Goal: Check status

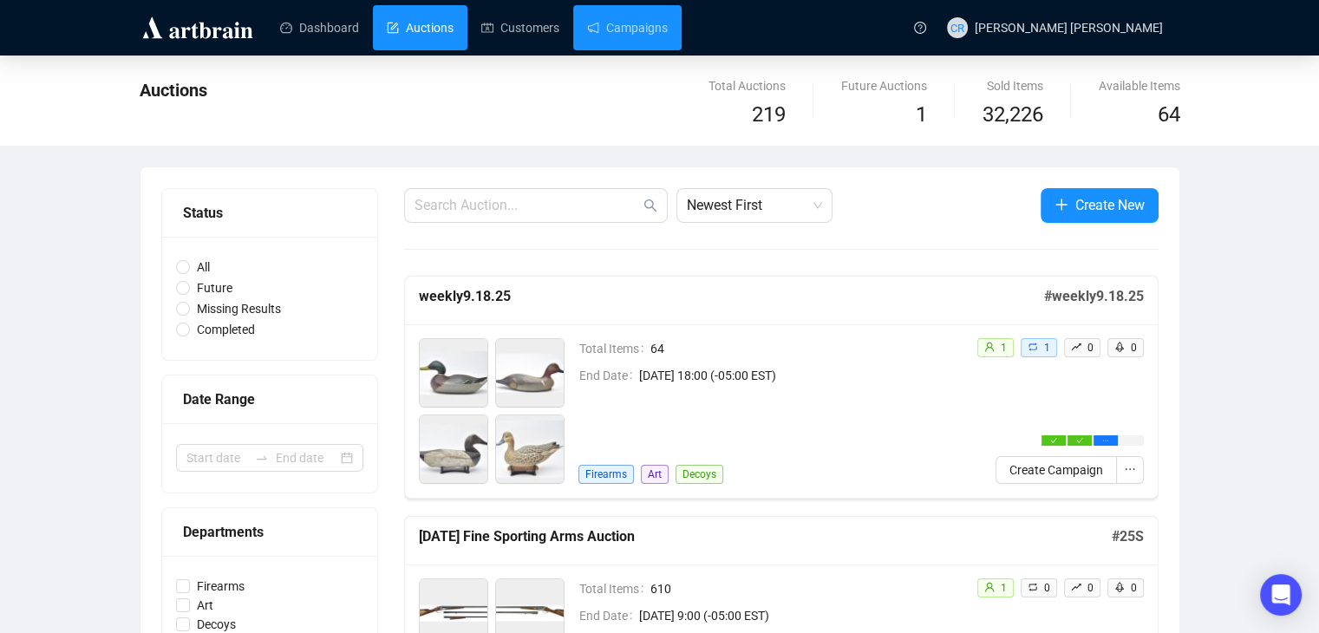
drag, startPoint x: 635, startPoint y: 36, endPoint x: 651, endPoint y: 50, distance: 21.5
click at [635, 35] on link "Campaigns" at bounding box center [627, 27] width 81 height 45
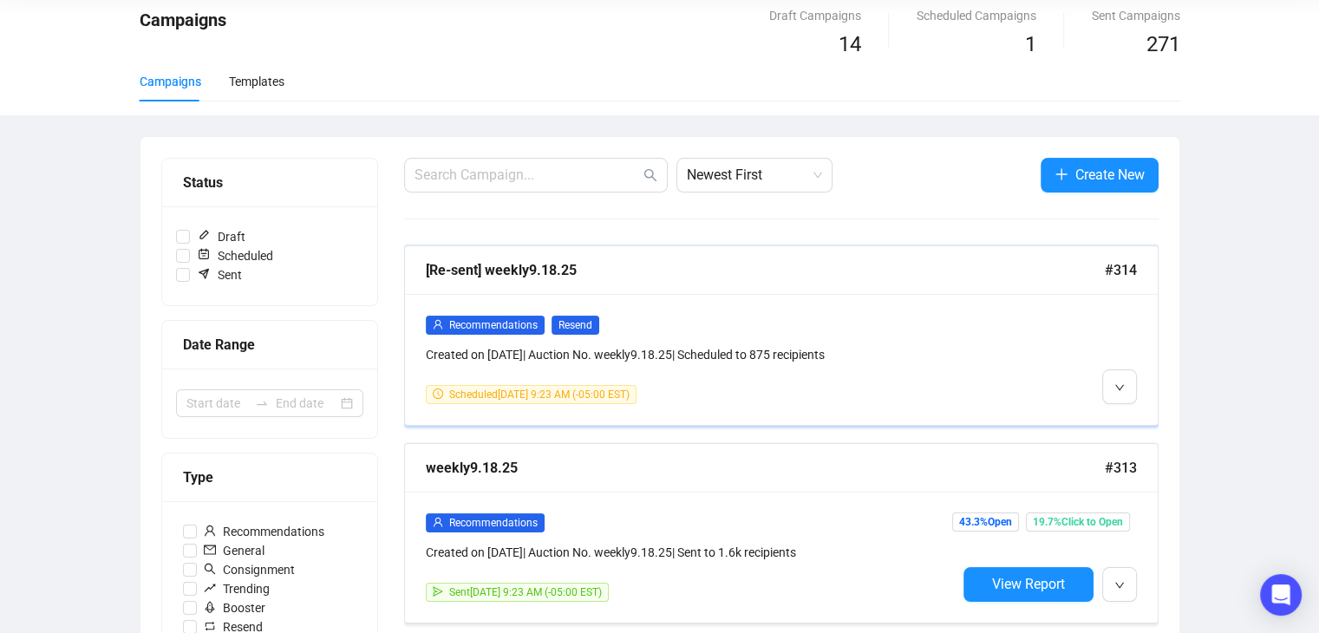
scroll to position [173, 0]
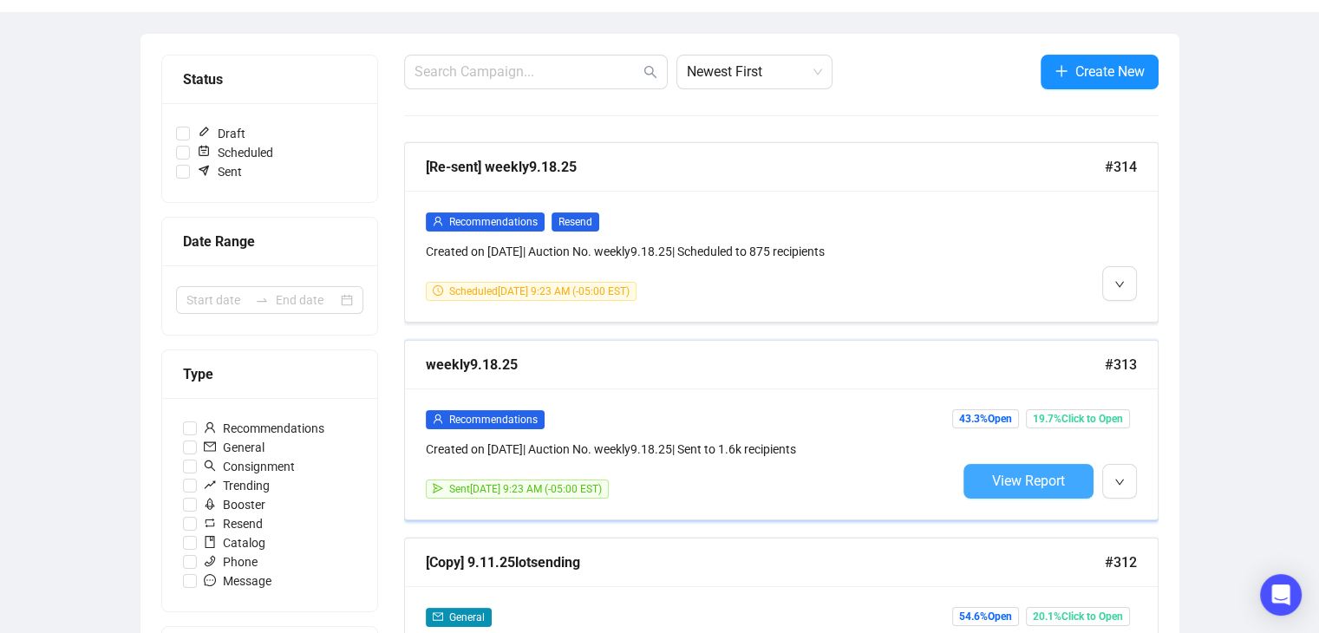
click at [1035, 479] on span "View Report" at bounding box center [1028, 481] width 73 height 16
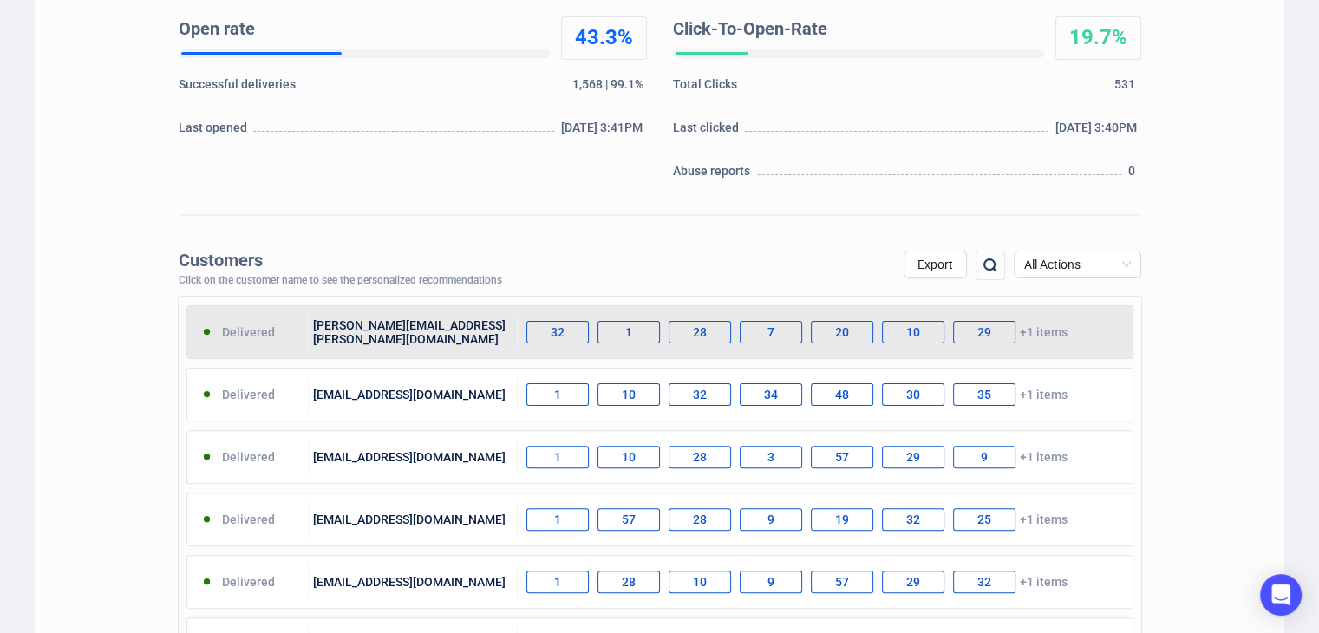
scroll to position [434, 0]
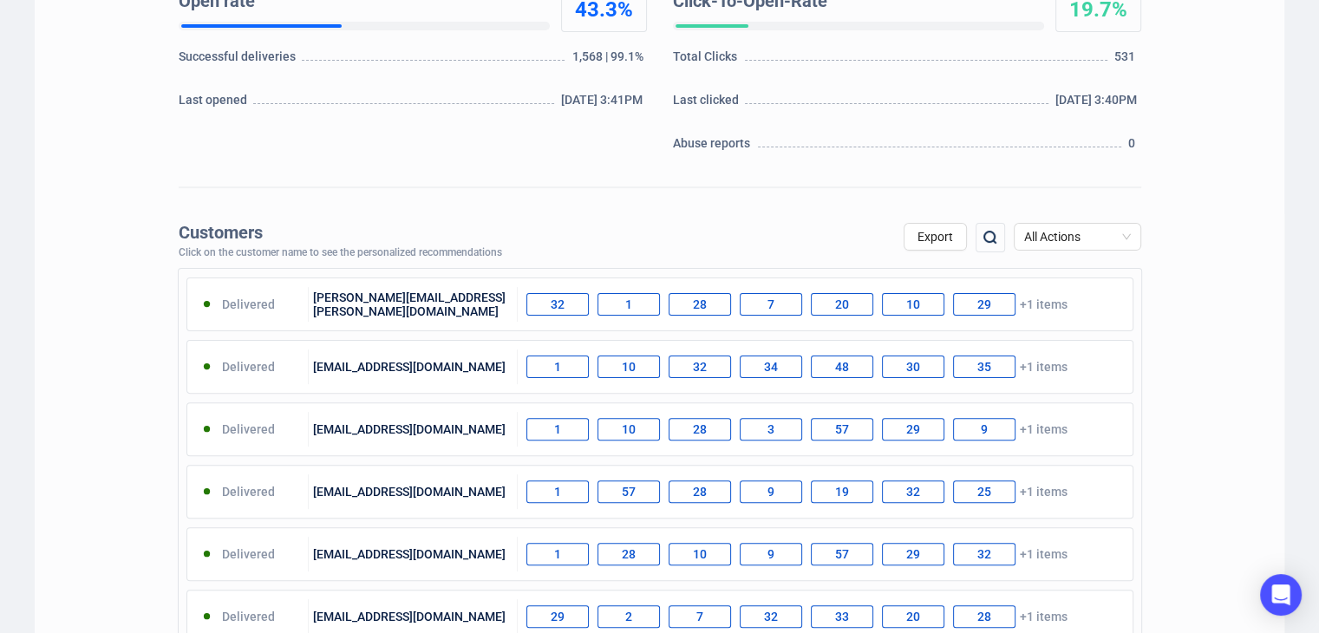
click at [994, 240] on img at bounding box center [990, 237] width 21 height 21
click at [867, 239] on input "text" at bounding box center [898, 238] width 147 height 31
type input "4"
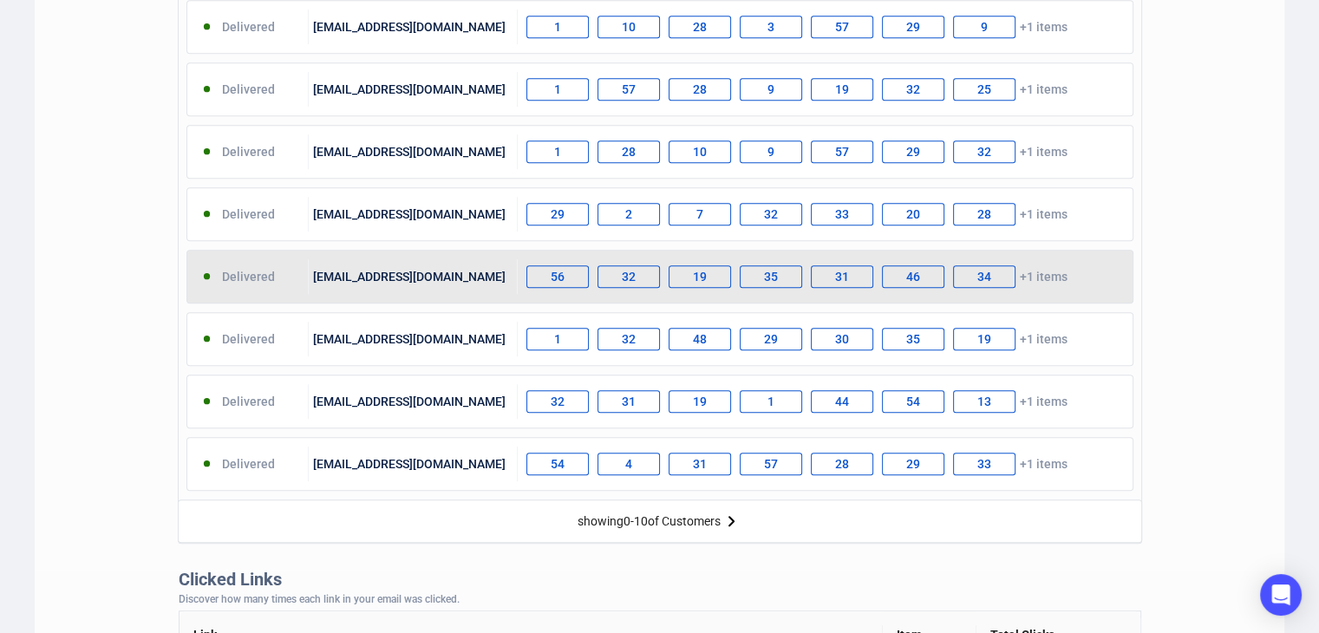
scroll to position [867, 0]
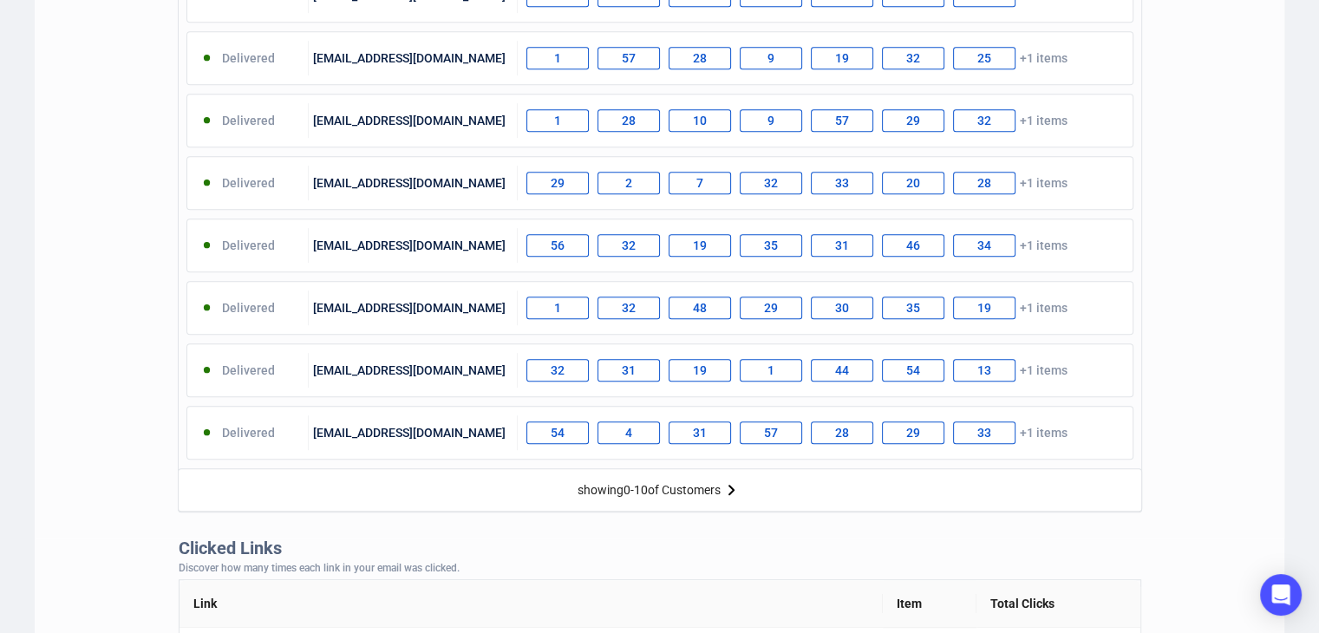
click at [730, 483] on img at bounding box center [731, 490] width 21 height 21
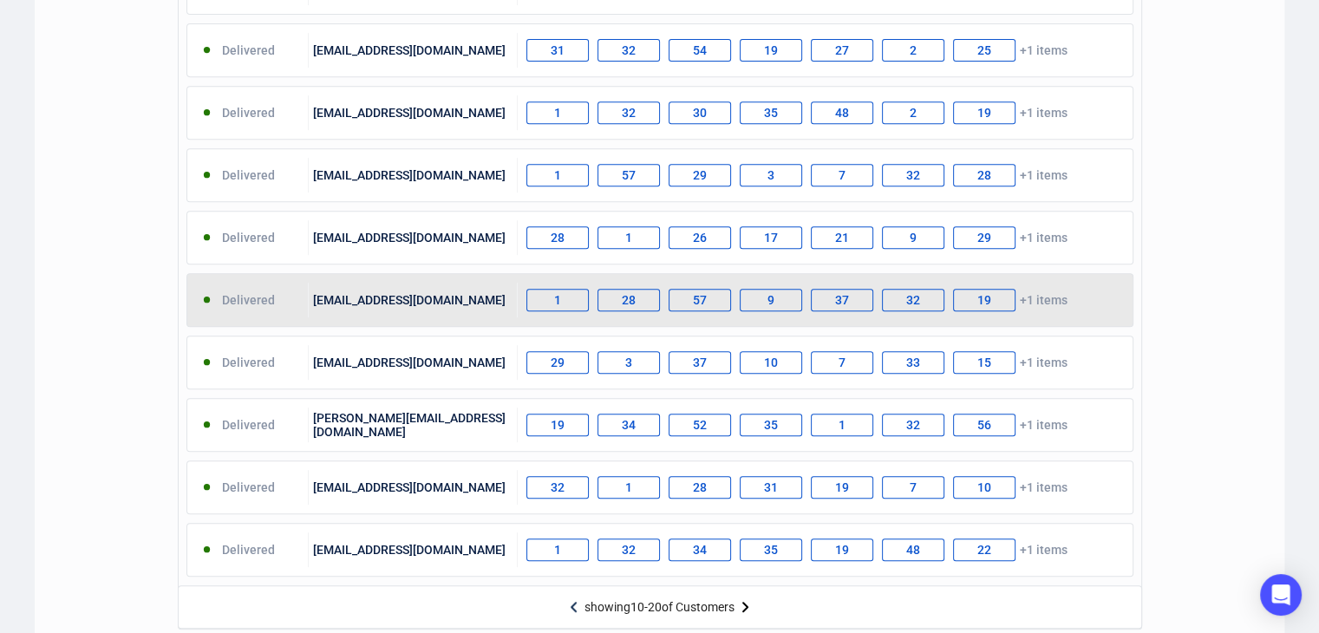
scroll to position [781, 0]
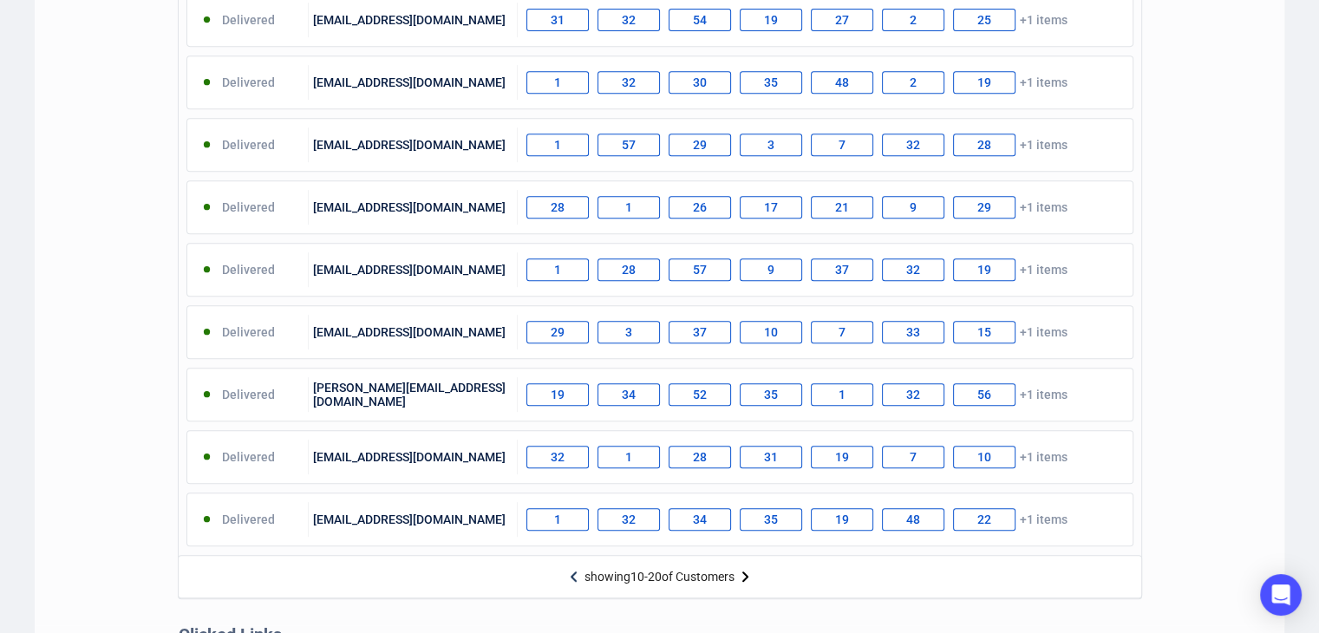
click at [743, 571] on img at bounding box center [745, 576] width 21 height 21
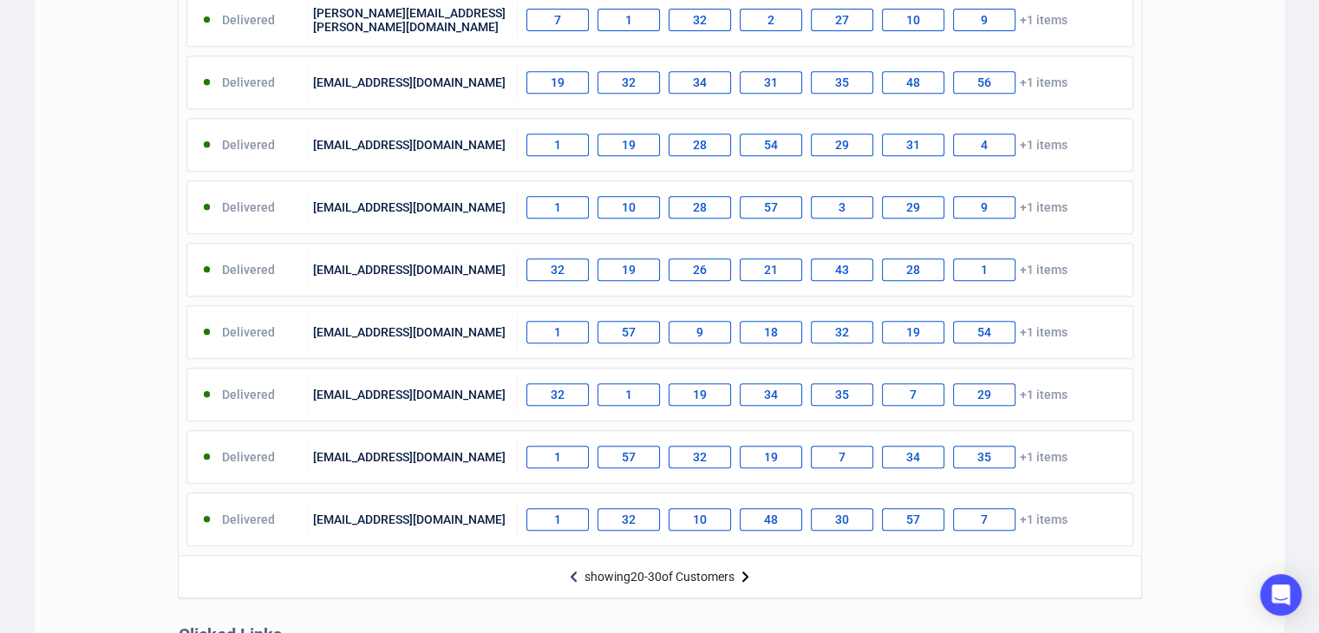
click at [746, 579] on img at bounding box center [745, 576] width 21 height 21
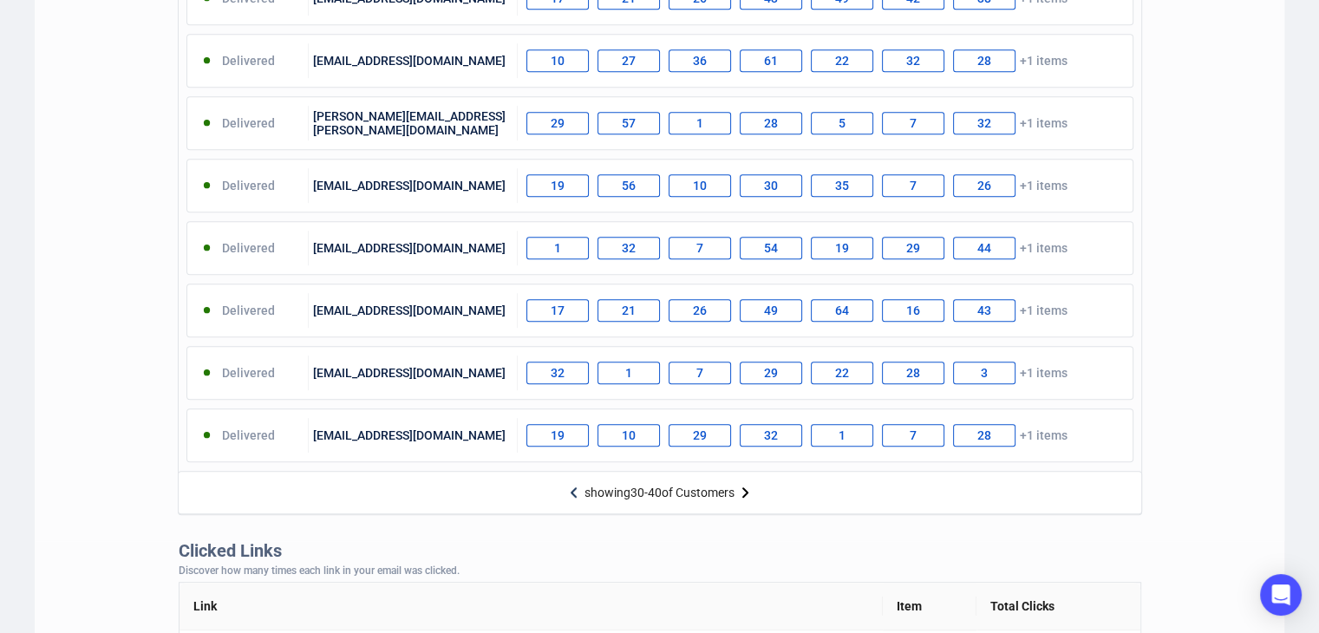
scroll to position [867, 0]
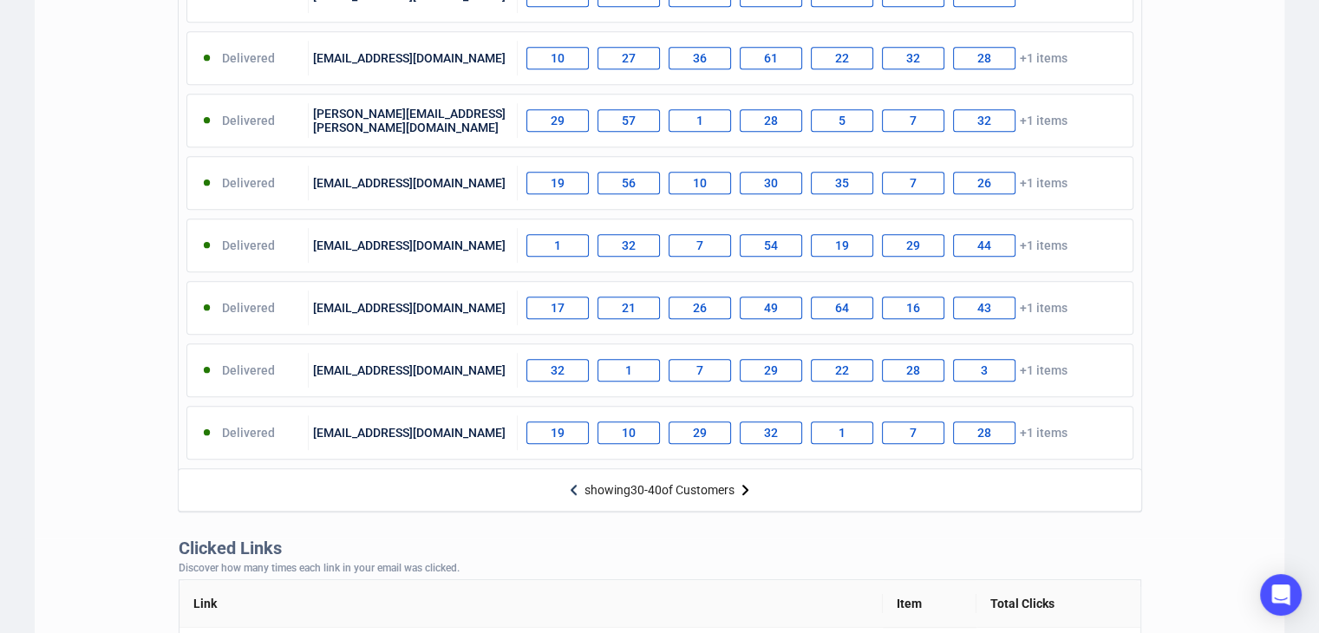
click at [745, 483] on img at bounding box center [745, 490] width 21 height 21
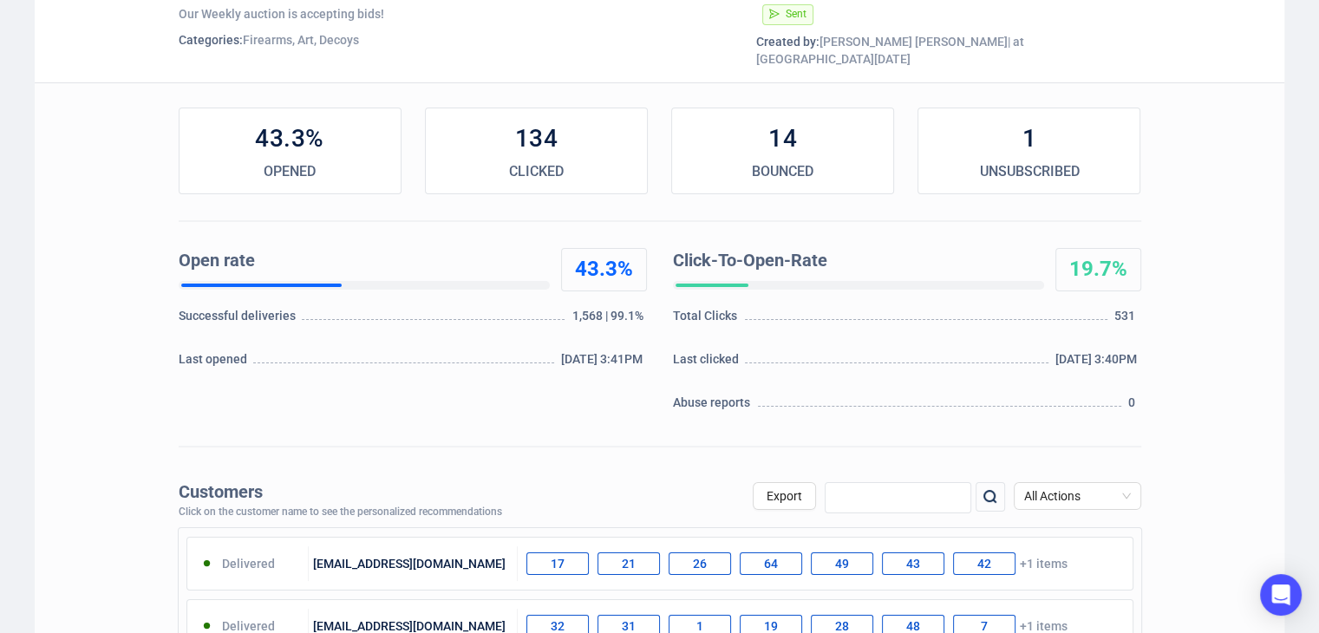
scroll to position [0, 0]
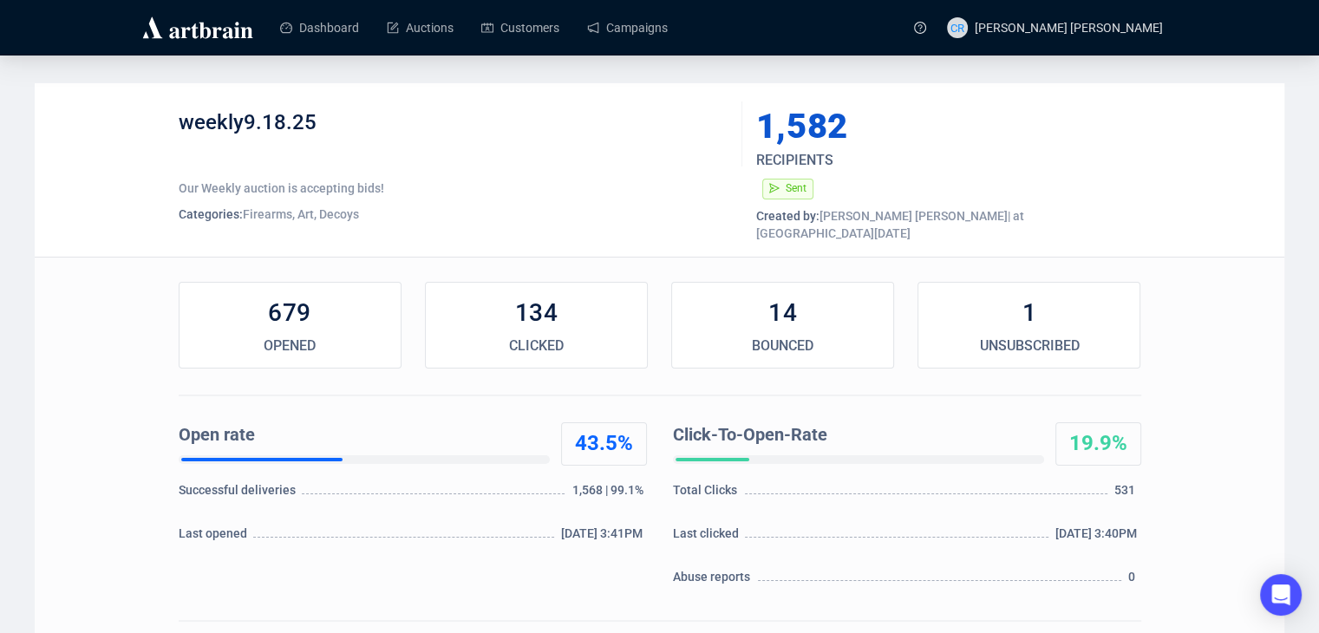
click at [462, 130] on div "weekly9.18.25" at bounding box center [454, 135] width 551 height 52
